Goal: Transaction & Acquisition: Purchase product/service

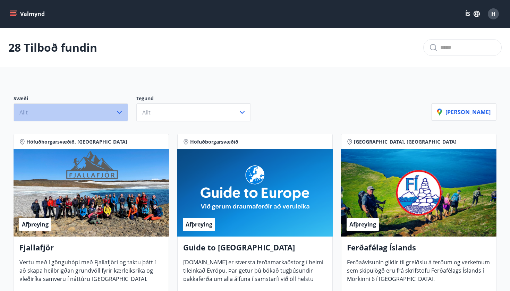
click at [117, 112] on icon "button" at bounding box center [119, 112] width 8 height 8
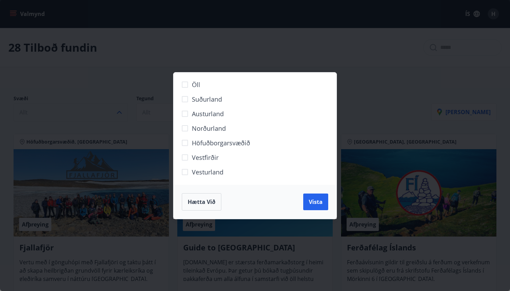
click at [203, 201] on span "Hætta við" at bounding box center [202, 202] width 28 height 8
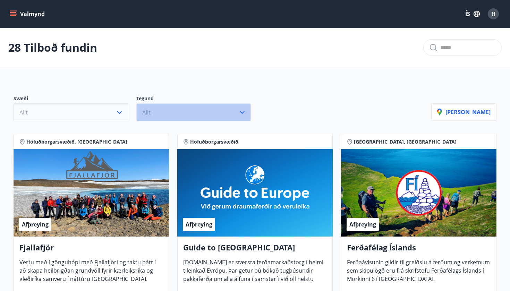
click at [188, 114] on button "Allt" at bounding box center [193, 112] width 115 height 18
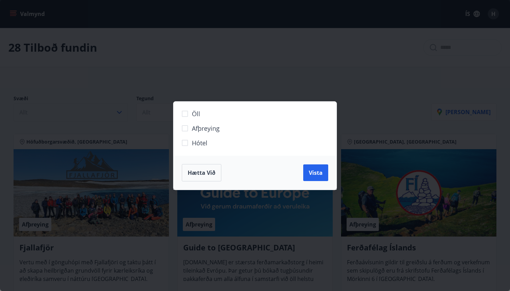
click at [392, 112] on div "Öll Afþreying Hótel Hætta við Vista" at bounding box center [255, 145] width 510 height 291
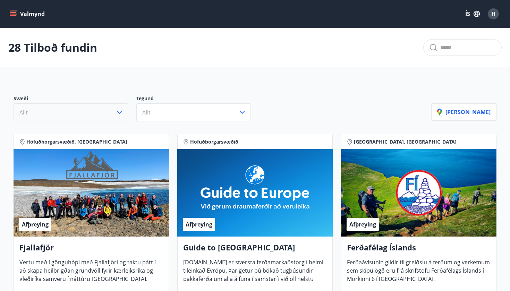
click at [15, 14] on icon "menu" at bounding box center [13, 13] width 7 height 7
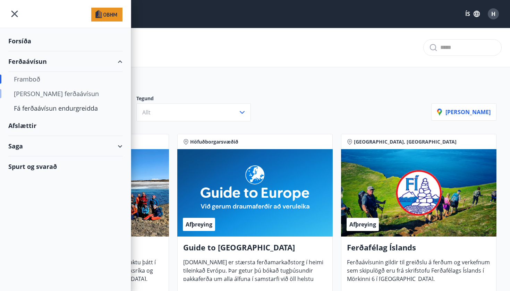
click at [58, 95] on div "[PERSON_NAME] ferðaávísun" at bounding box center [65, 93] width 103 height 15
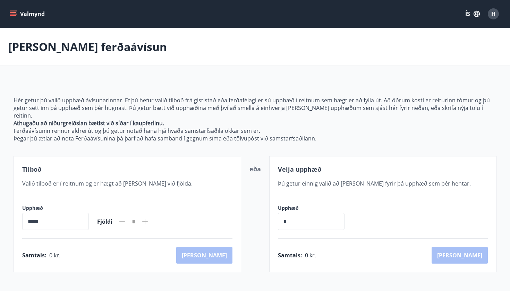
click at [362, 180] on span "Þú getur einnig valið að [PERSON_NAME] fyrir þá upphæð sem þér hentar." at bounding box center [374, 184] width 193 height 8
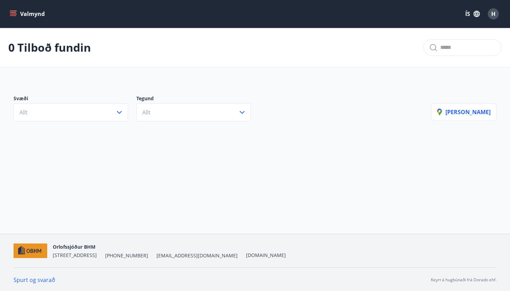
click at [18, 14] on button "Valmynd" at bounding box center [27, 14] width 39 height 12
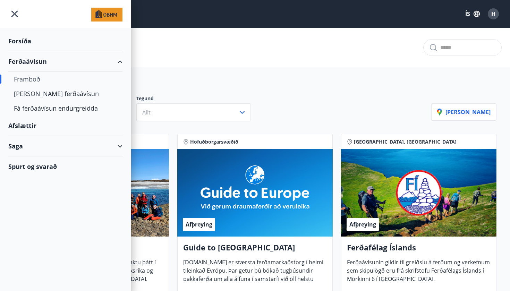
click at [26, 40] on div "Forsíða" at bounding box center [65, 41] width 114 height 20
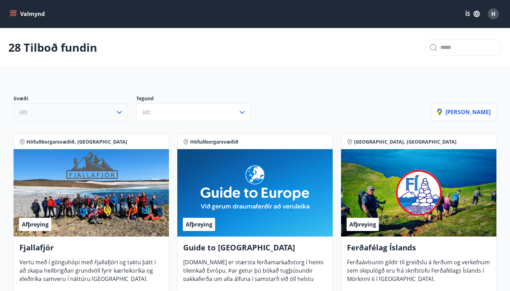
click at [121, 111] on icon "button" at bounding box center [119, 112] width 5 height 3
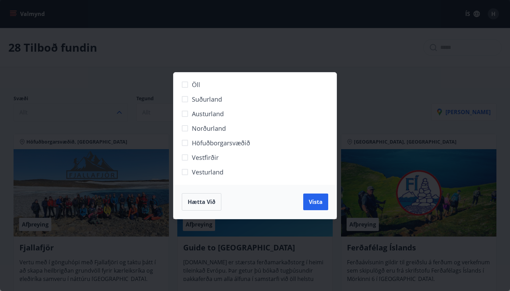
click at [194, 196] on button "Hætta við" at bounding box center [202, 201] width 40 height 17
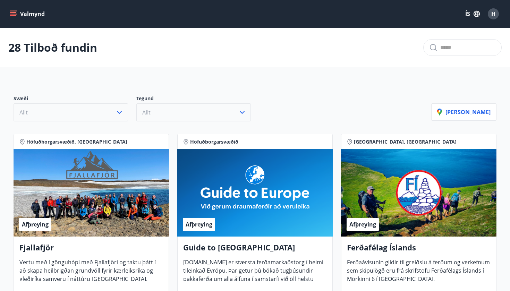
click at [178, 111] on button "Allt" at bounding box center [193, 112] width 115 height 18
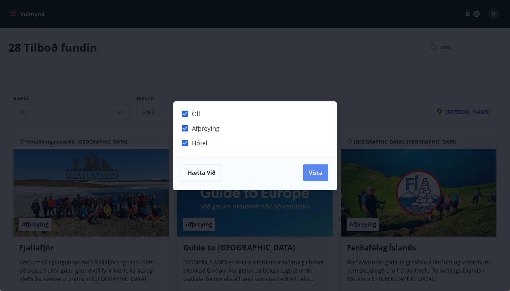
click at [318, 175] on span "Vista" at bounding box center [316, 173] width 14 height 8
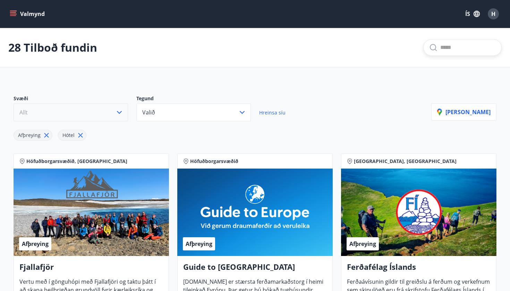
click at [441, 48] on input "text" at bounding box center [469, 47] width 56 height 11
type input "**********"
